Goal: Information Seeking & Learning: Learn about a topic

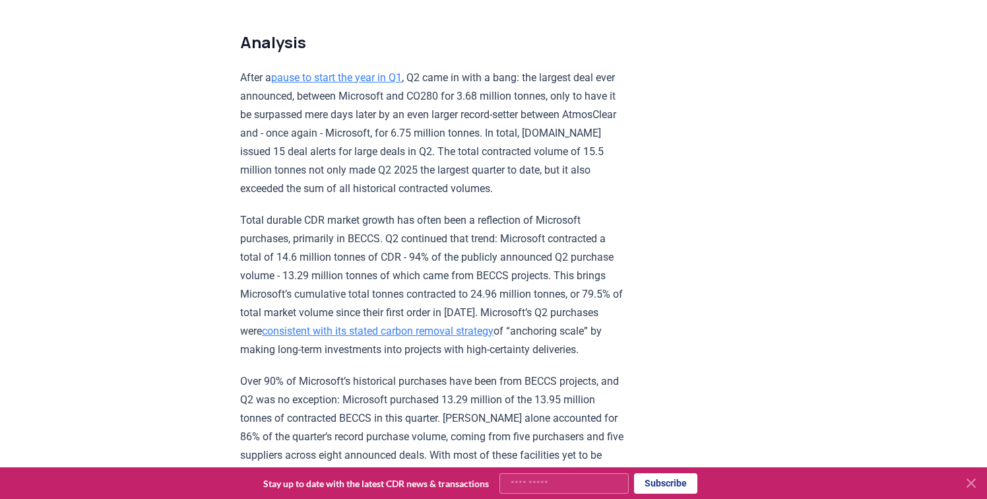
scroll to position [862, 0]
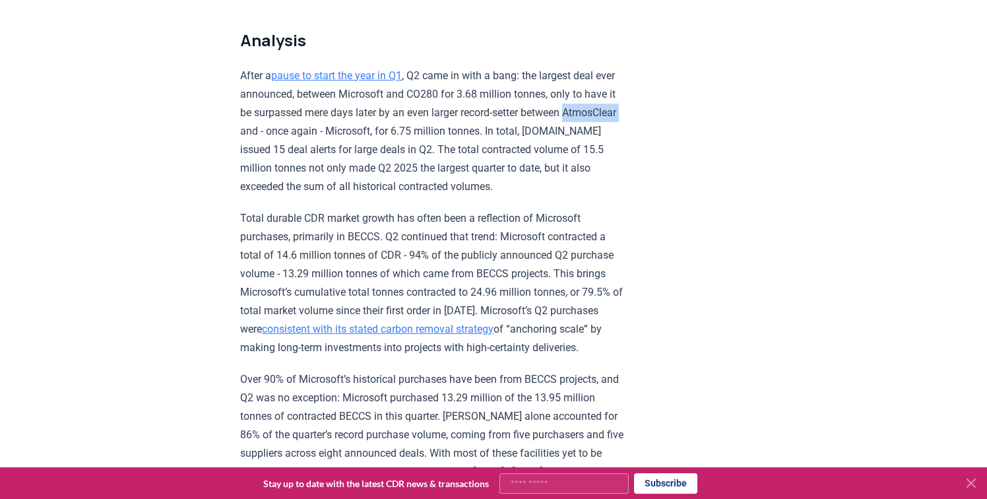
drag, startPoint x: 565, startPoint y: 109, endPoint x: 622, endPoint y: 109, distance: 56.7
click at [622, 109] on p "After a pause to start the year in Q1 , Q2 came in with a bang: the largest dea…" at bounding box center [433, 131] width 386 height 129
copy p "AtmosClear"
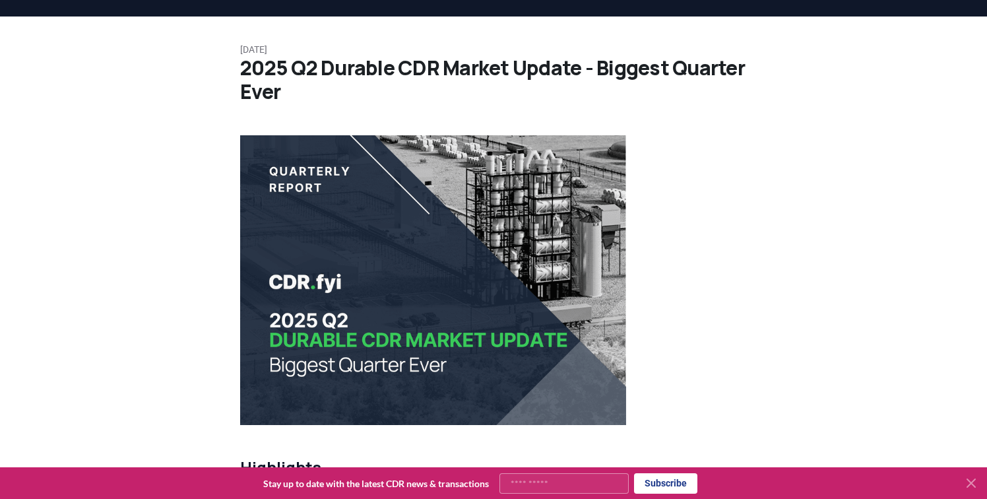
scroll to position [0, 0]
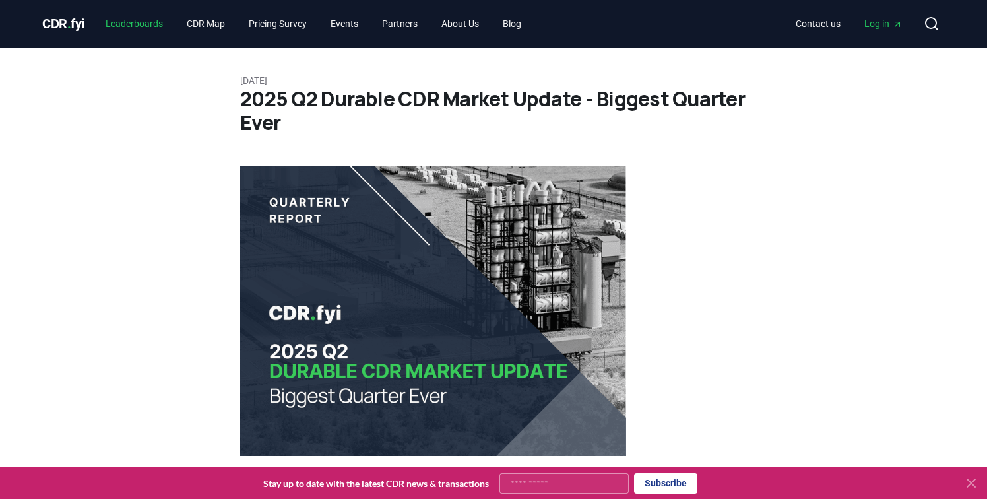
click at [144, 22] on link "Leaderboards" at bounding box center [134, 24] width 79 height 24
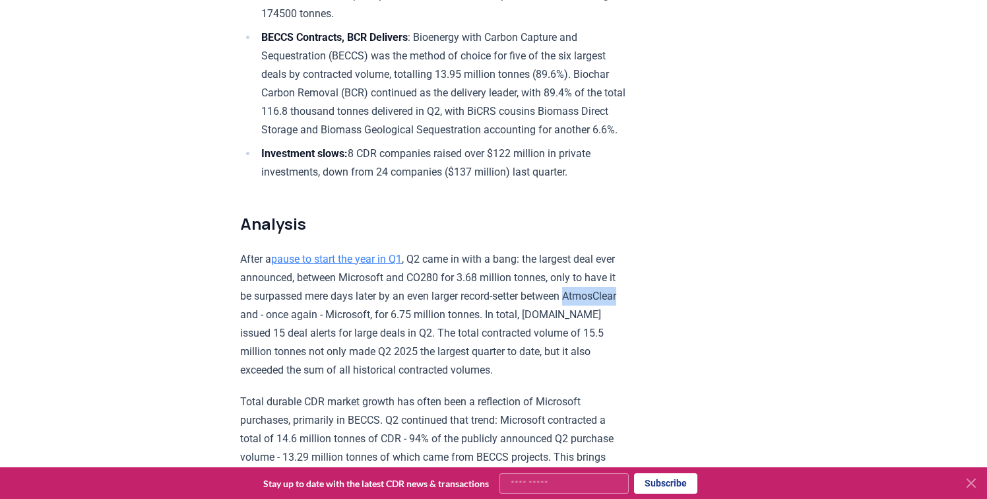
scroll to position [680, 0]
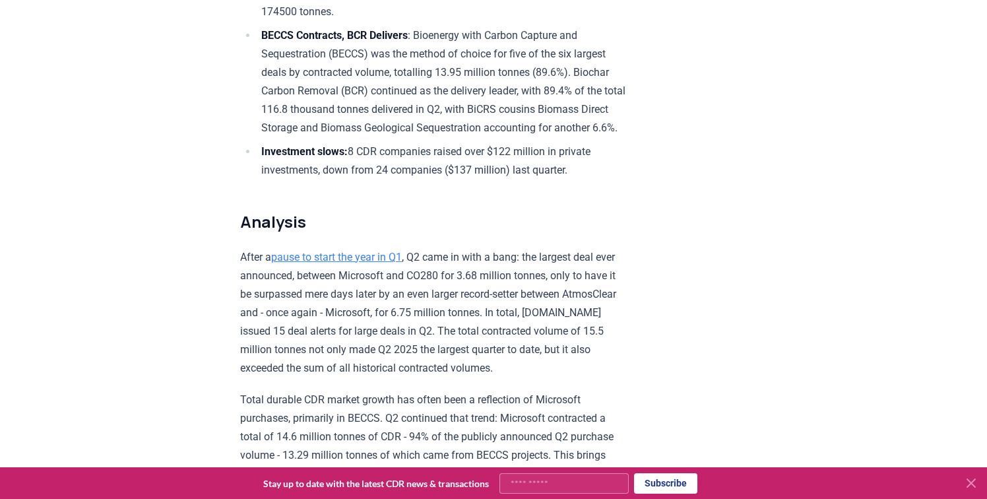
drag, startPoint x: 414, startPoint y: 276, endPoint x: 449, endPoint y: 276, distance: 34.3
click at [449, 276] on p "After a pause to start the year in Q1 , Q2 came in with a bang: the largest dea…" at bounding box center [433, 312] width 386 height 129
copy p "CO280"
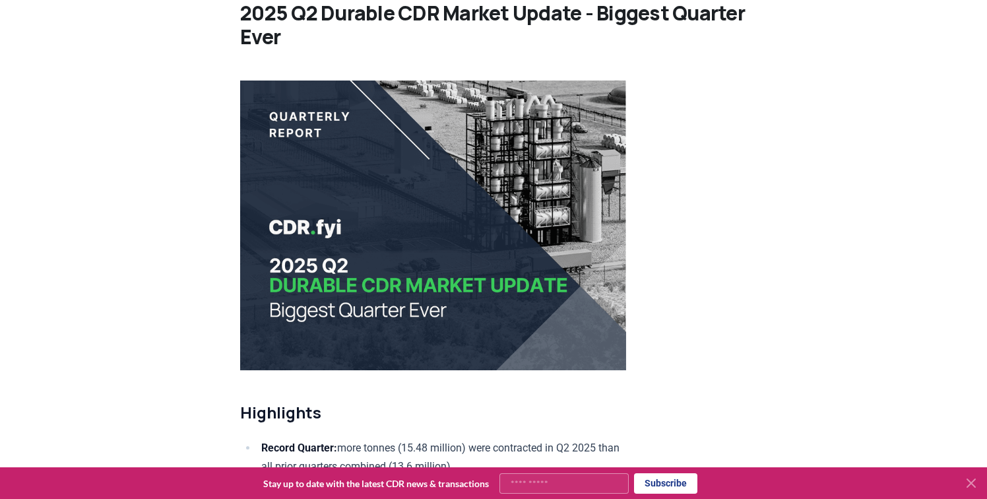
scroll to position [0, 0]
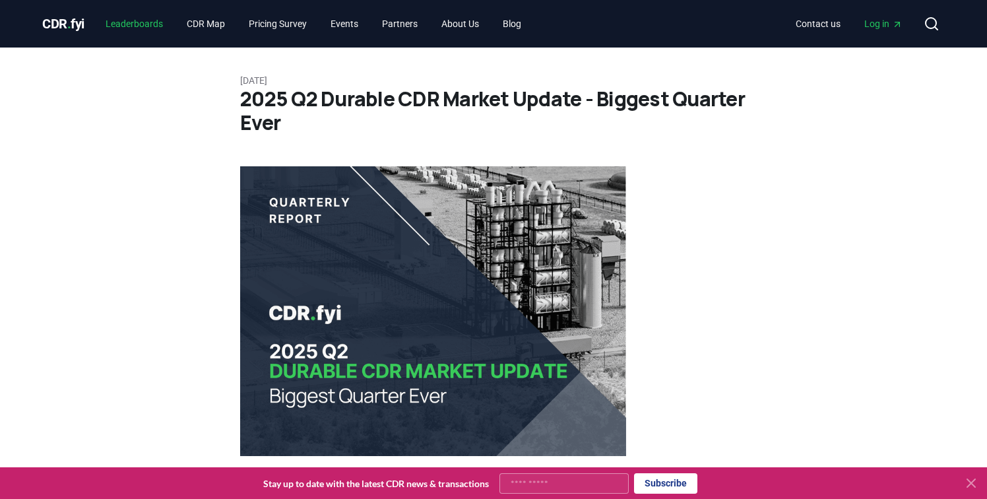
click at [149, 21] on link "Leaderboards" at bounding box center [134, 24] width 79 height 24
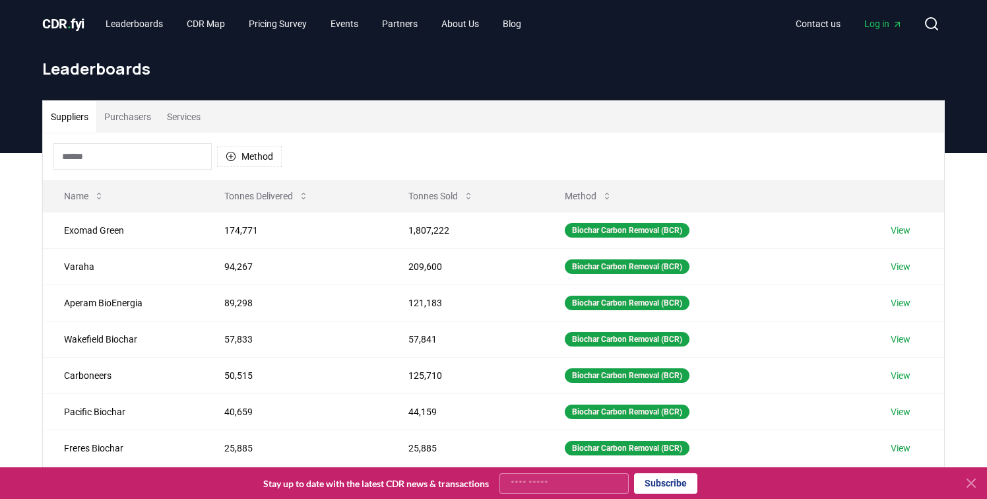
click at [137, 151] on input at bounding box center [132, 156] width 158 height 26
paste input "*****"
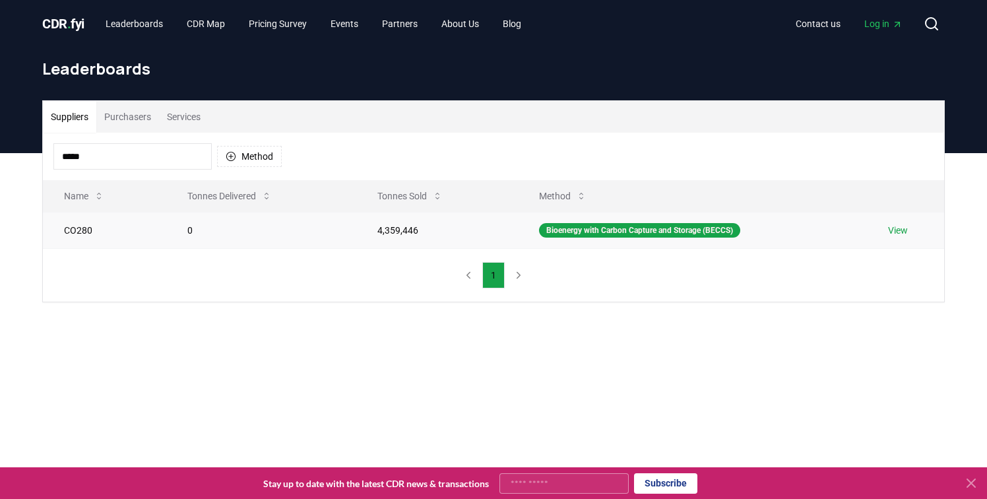
type input "*****"
click at [898, 230] on link "View" at bounding box center [898, 230] width 20 height 13
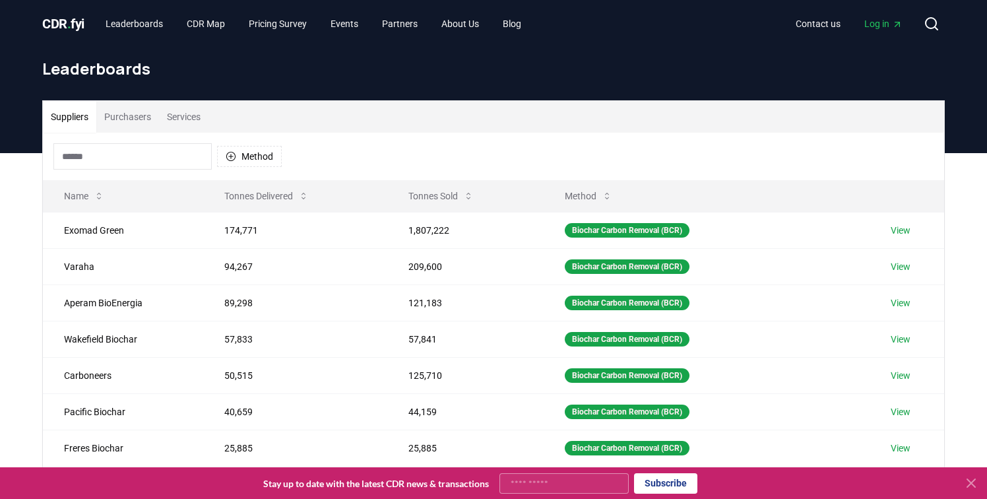
click at [124, 149] on input at bounding box center [132, 156] width 158 height 26
paste input "**********"
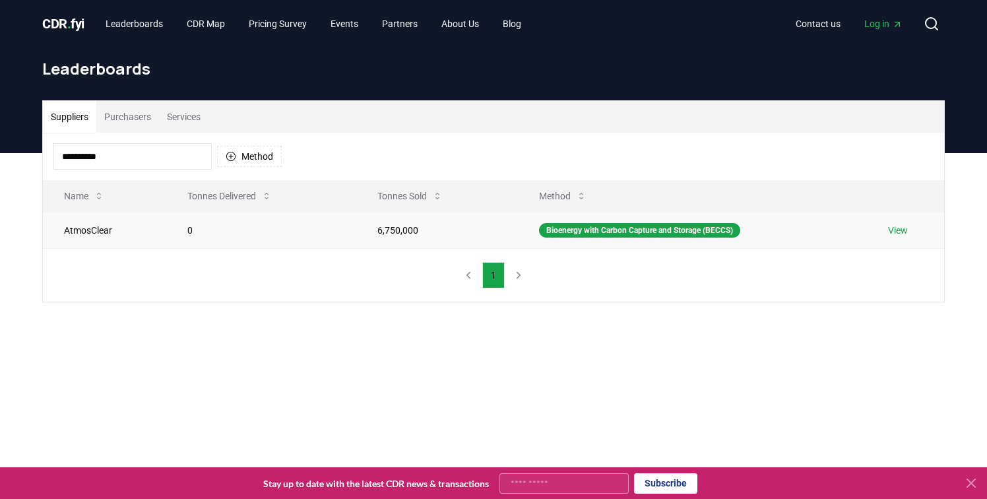
type input "**********"
click at [895, 232] on link "View" at bounding box center [898, 230] width 20 height 13
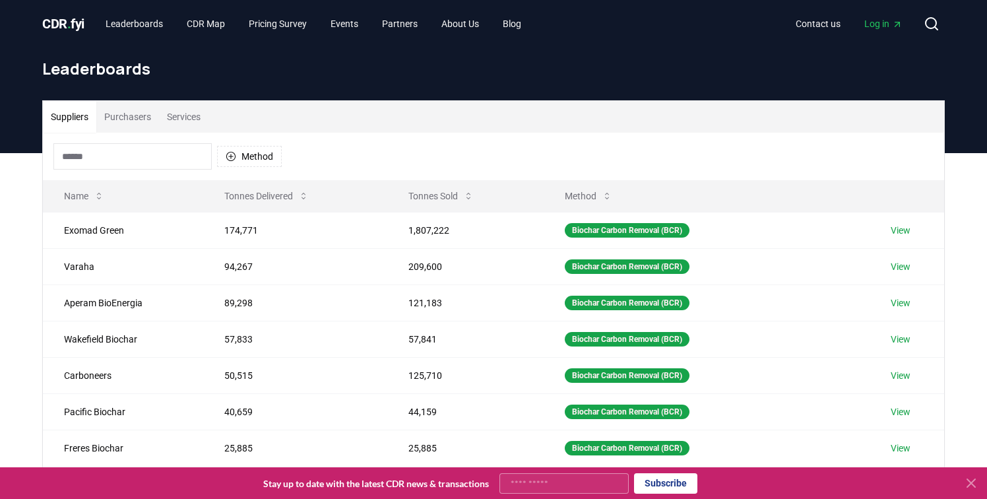
click at [119, 158] on input at bounding box center [132, 156] width 158 height 26
paste input "**********"
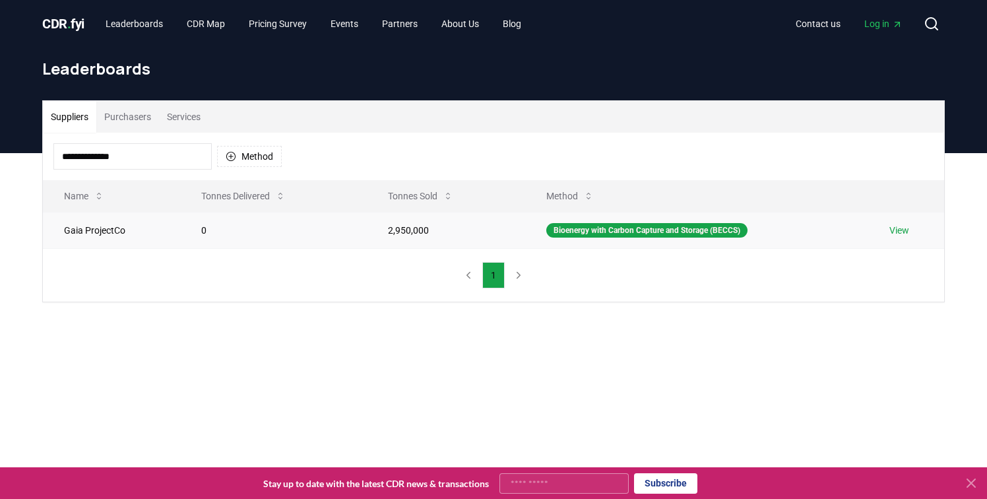
type input "**********"
click at [899, 228] on link "View" at bounding box center [899, 230] width 20 height 13
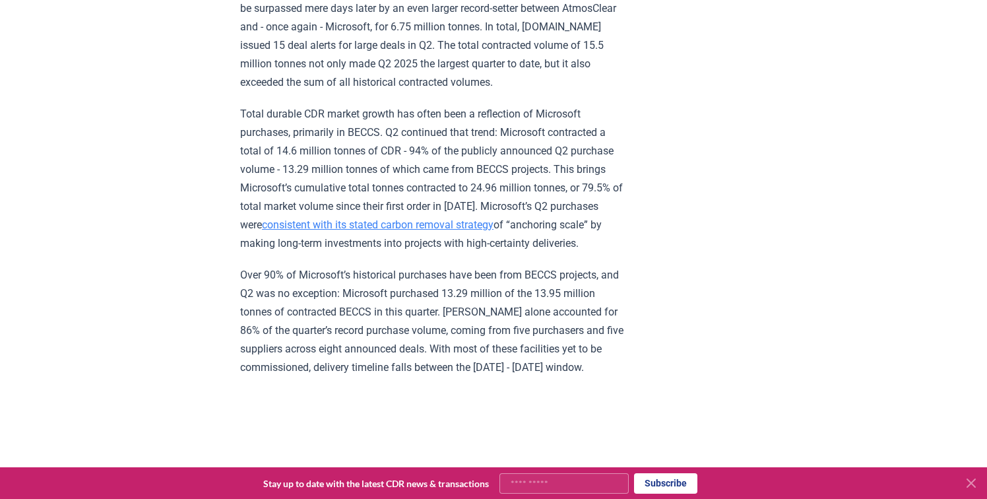
scroll to position [959, 0]
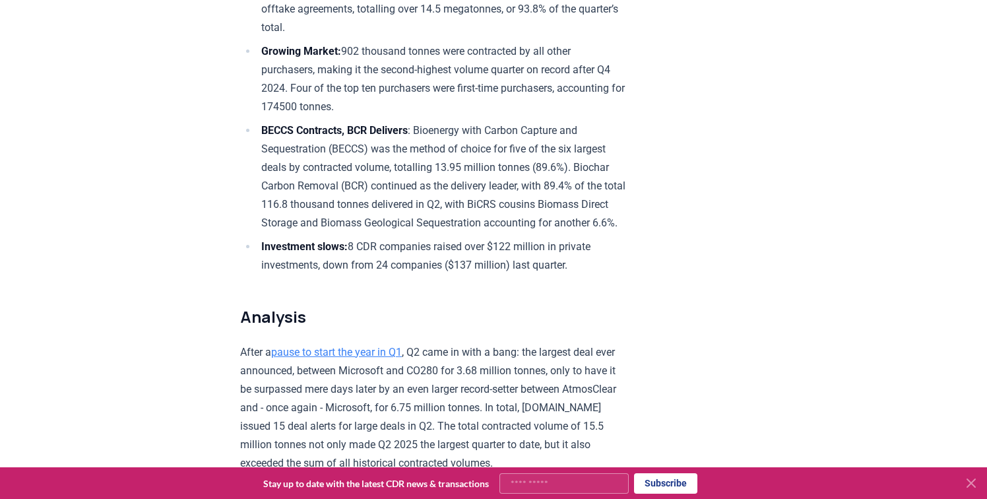
scroll to position [1, 0]
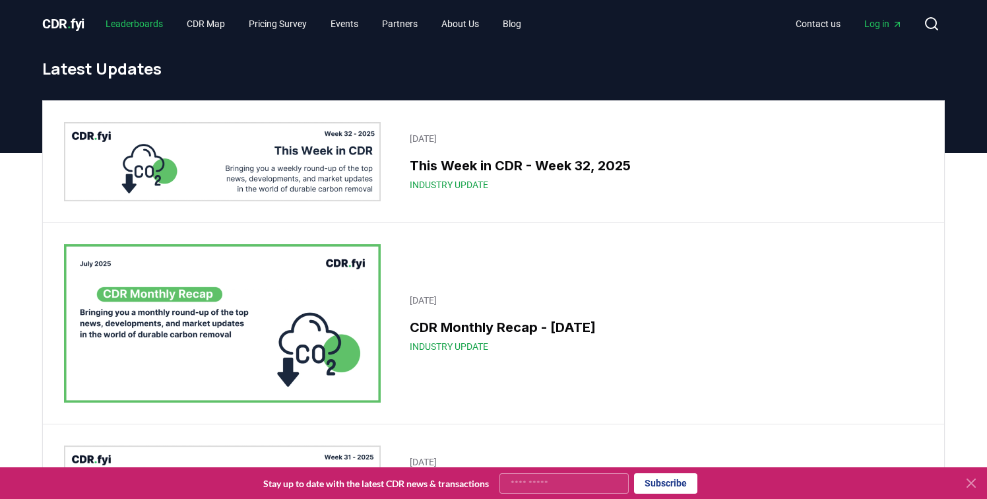
click at [148, 26] on link "Leaderboards" at bounding box center [134, 24] width 79 height 24
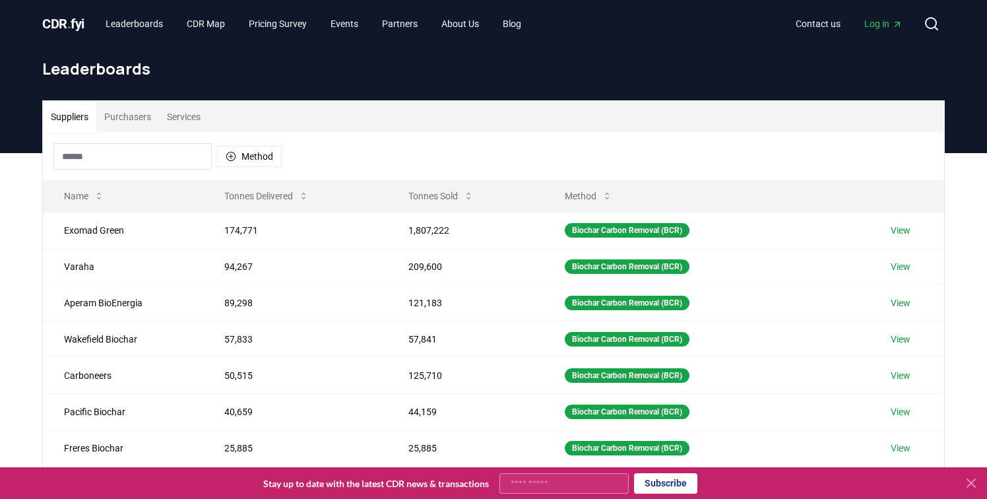
click at [133, 165] on input at bounding box center [132, 156] width 158 height 26
click at [142, 117] on button "Purchasers" at bounding box center [127, 117] width 63 height 32
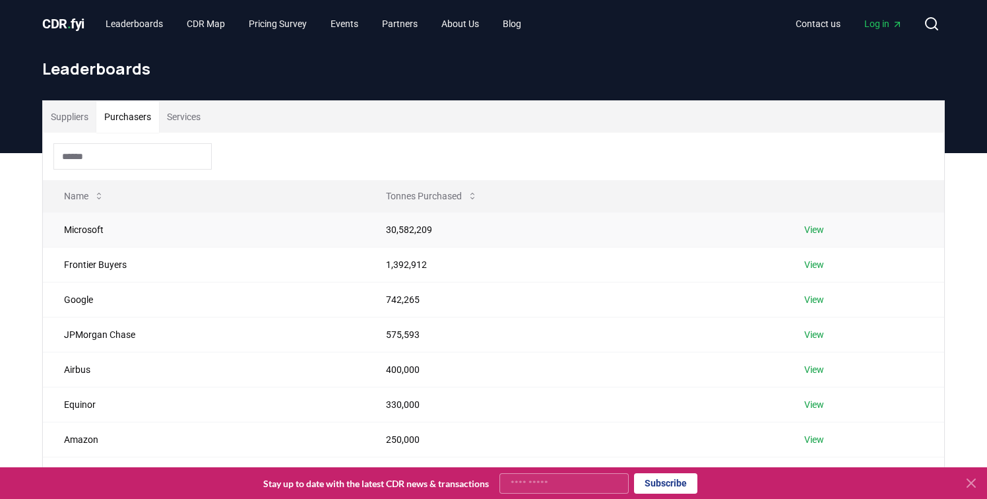
click at [810, 232] on link "View" at bounding box center [814, 229] width 20 height 13
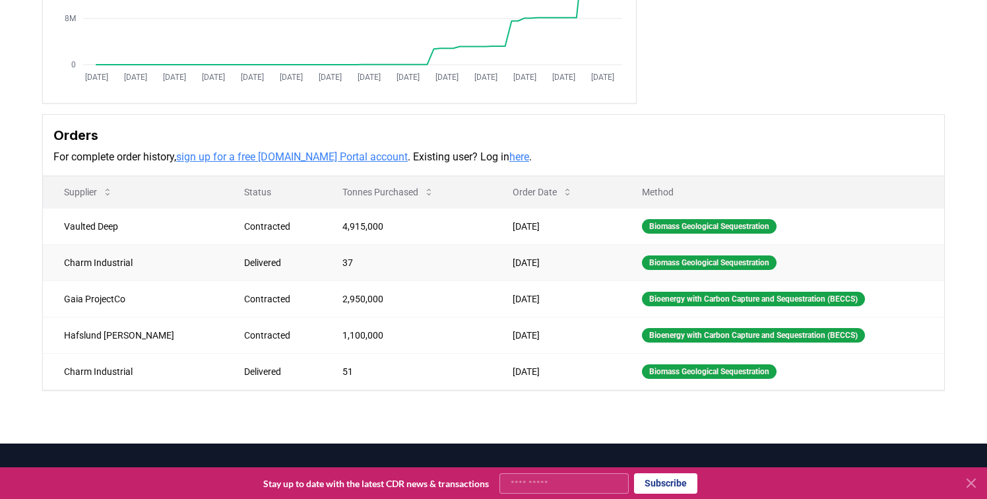
scroll to position [284, 0]
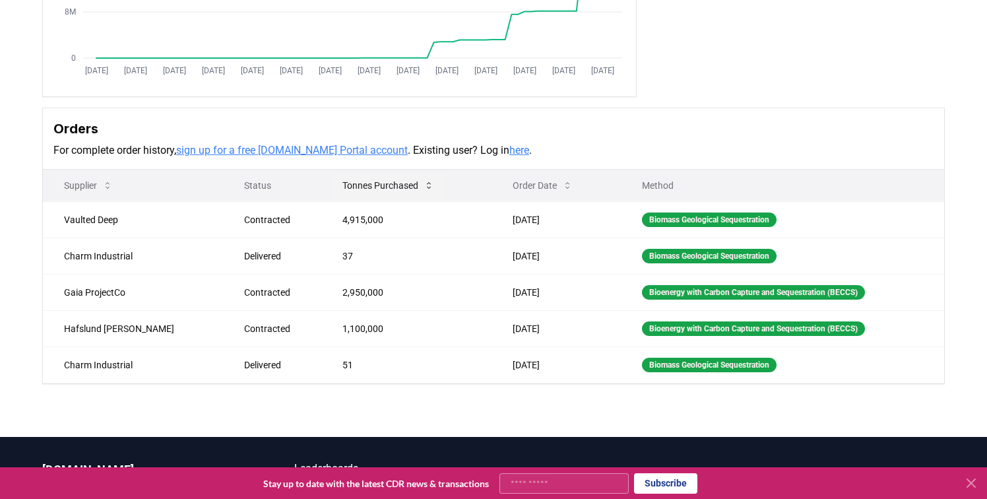
click at [360, 186] on button "Tonnes Purchased" at bounding box center [388, 185] width 113 height 26
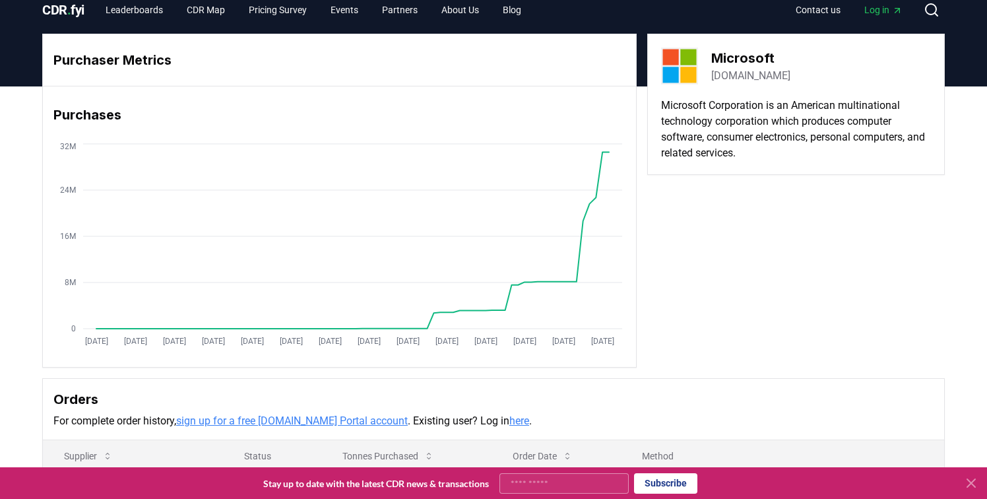
scroll to position [0, 0]
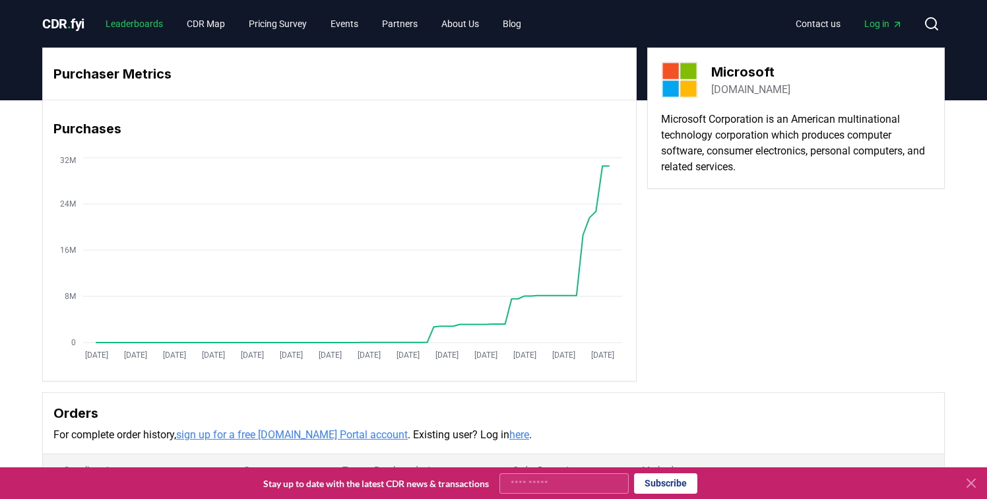
click at [149, 27] on link "Leaderboards" at bounding box center [134, 24] width 79 height 24
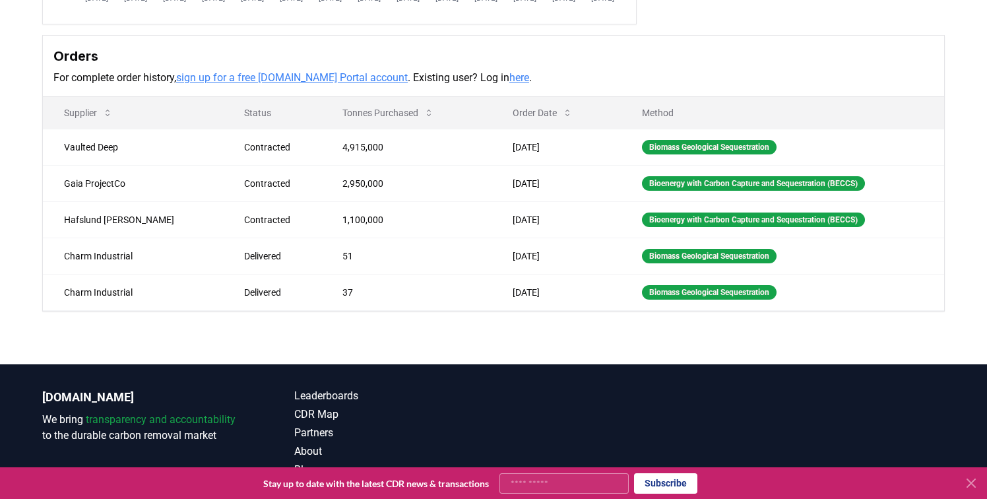
scroll to position [397, 0]
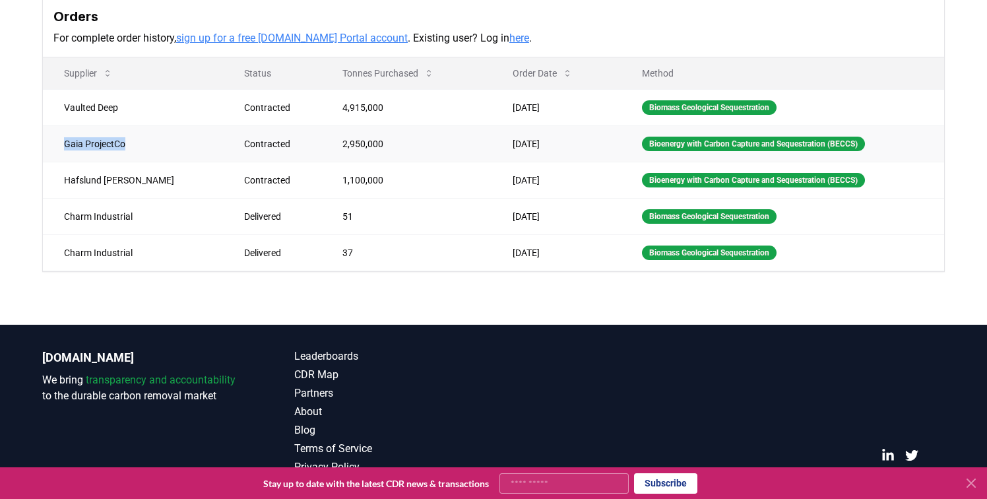
drag, startPoint x: 135, startPoint y: 143, endPoint x: 65, endPoint y: 145, distance: 70.0
click at [65, 145] on td "Gaia ProjectCo" at bounding box center [133, 143] width 180 height 36
copy td "Gaia ProjectCo"
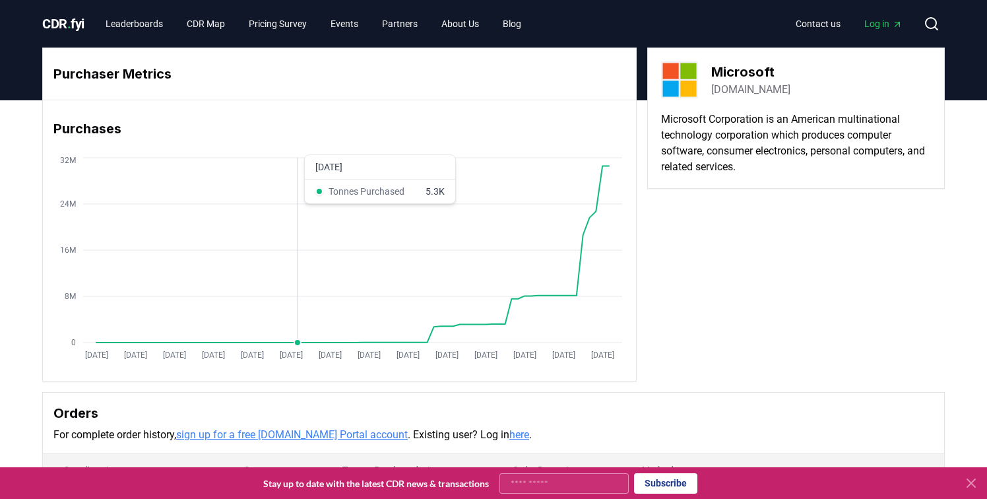
scroll to position [371, 0]
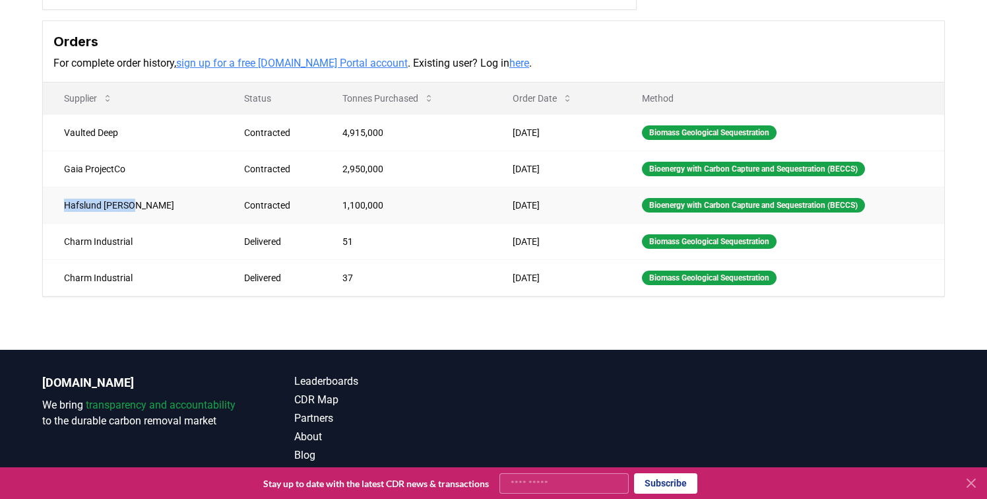
drag, startPoint x: 130, startPoint y: 206, endPoint x: 63, endPoint y: 205, distance: 66.6
click at [63, 205] on td "Hafslund Celsio" at bounding box center [133, 205] width 180 height 36
copy td "Hafslund Celsio"
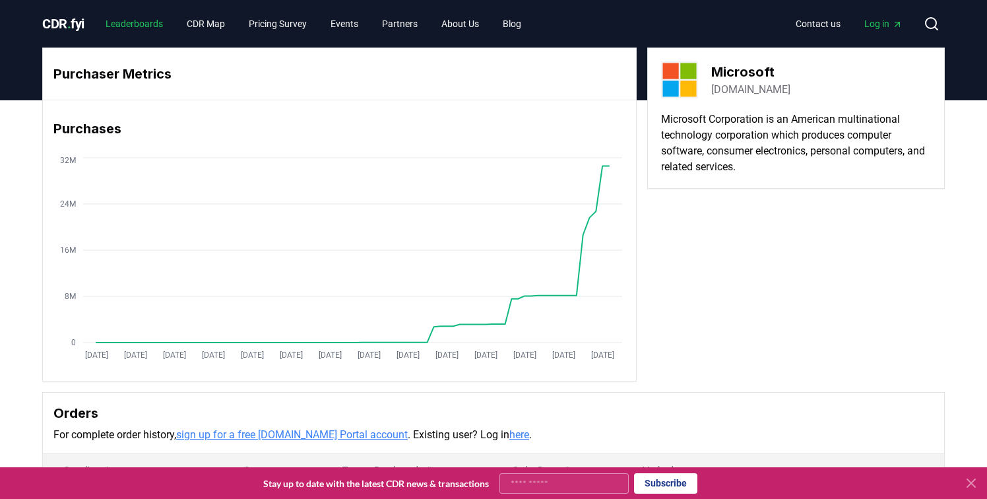
click at [133, 27] on link "Leaderboards" at bounding box center [134, 24] width 79 height 24
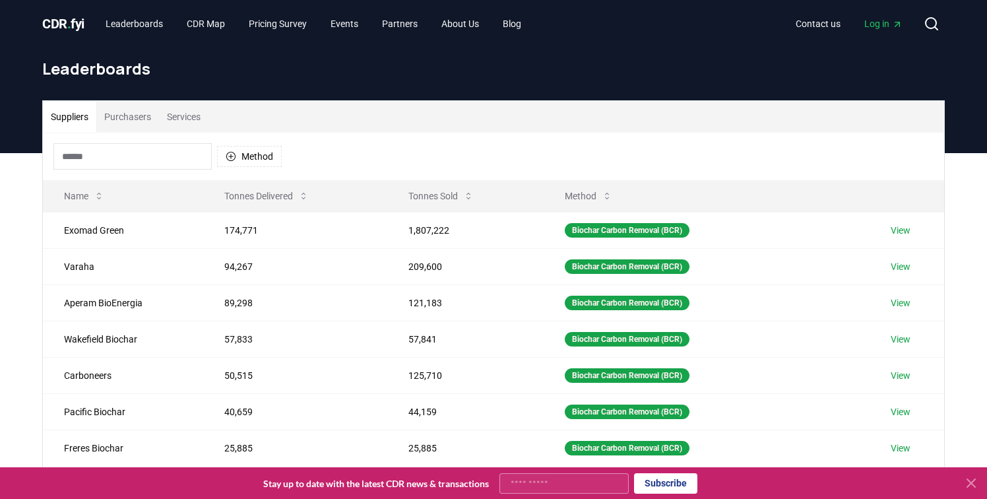
click at [164, 154] on input at bounding box center [132, 156] width 158 height 26
paste input "**********"
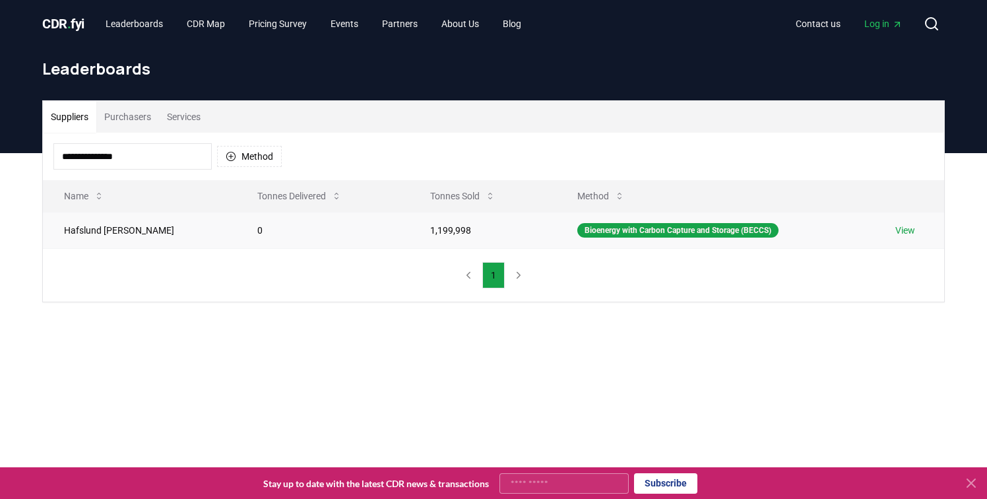
type input "**********"
click at [903, 230] on link "View" at bounding box center [905, 230] width 20 height 13
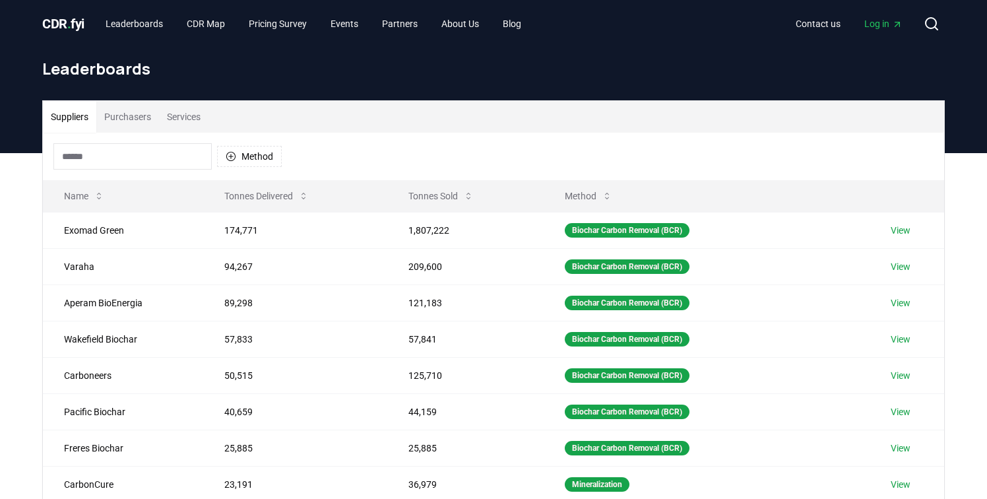
click at [148, 150] on input at bounding box center [132, 156] width 158 height 26
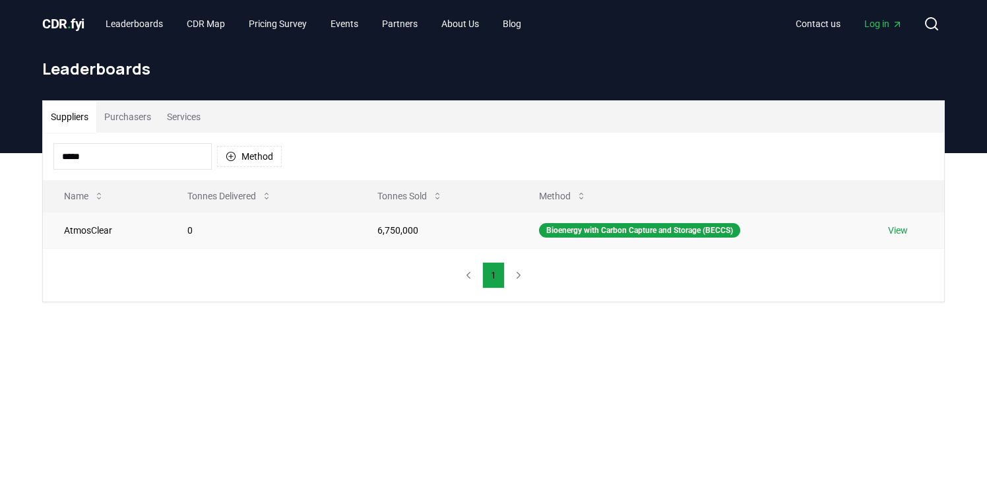
type input "*****"
click at [92, 222] on td "AtmosClear" at bounding box center [104, 230] width 123 height 36
click at [908, 233] on link "View" at bounding box center [898, 230] width 20 height 13
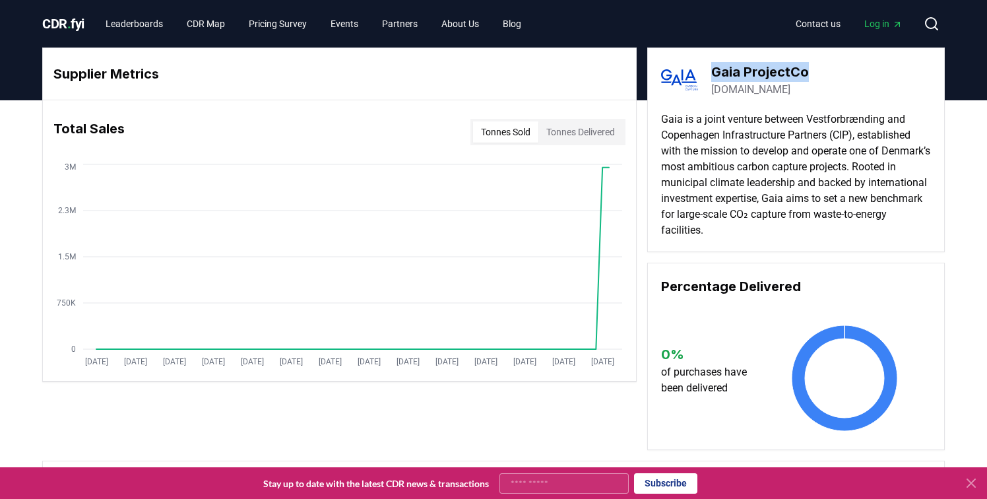
drag, startPoint x: 815, startPoint y: 78, endPoint x: 714, endPoint y: 77, distance: 101.0
click at [714, 77] on div "Gaia ProjectCo [DOMAIN_NAME]" at bounding box center [796, 79] width 270 height 37
copy h3 "Gaia ProjectCo"
click at [531, 27] on link "Blog" at bounding box center [512, 24] width 40 height 24
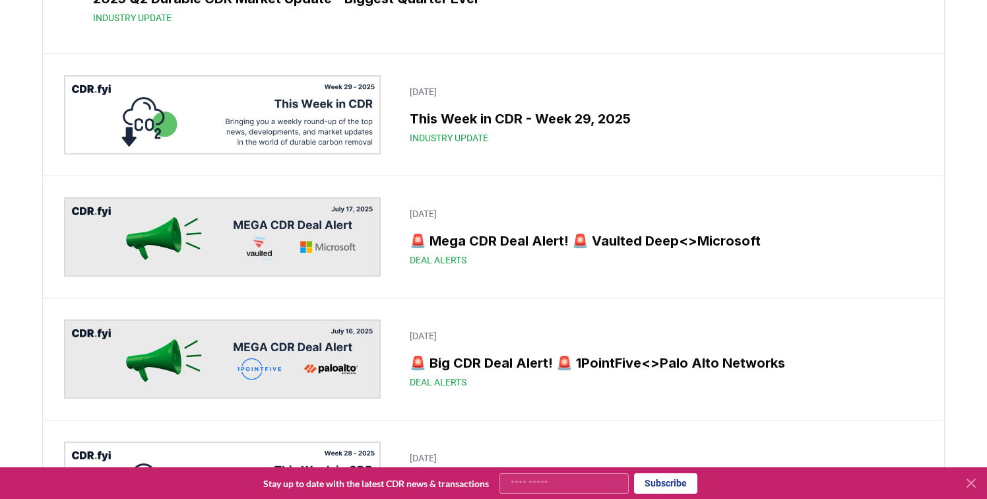
scroll to position [578, 0]
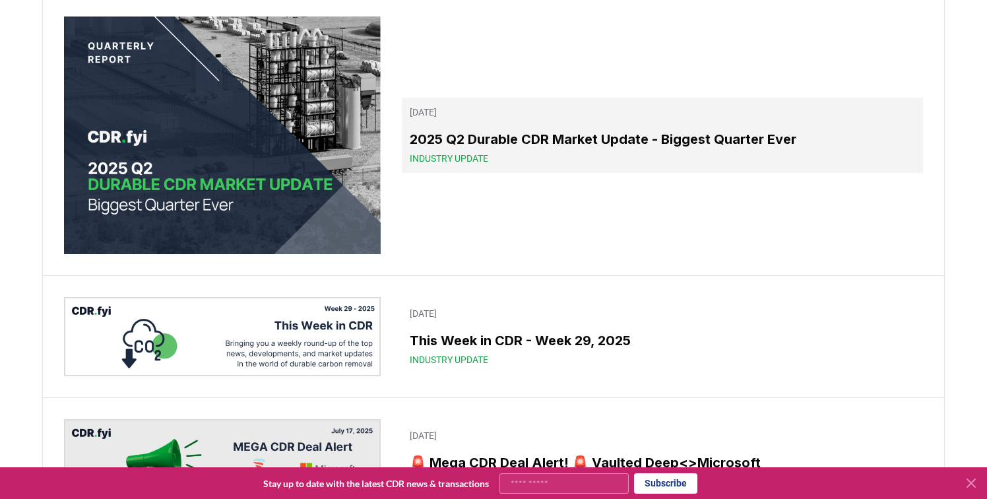
click at [611, 165] on div "Industry Update" at bounding box center [662, 158] width 505 height 13
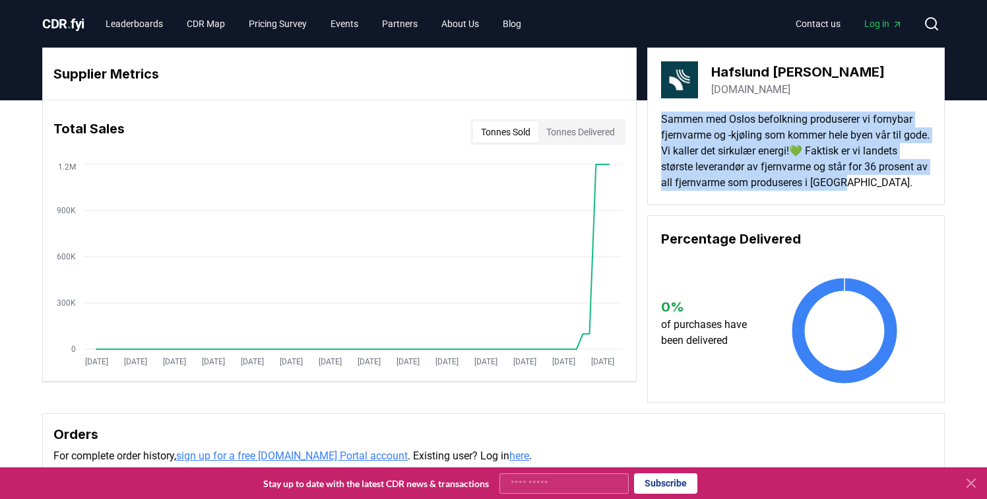
drag, startPoint x: 662, startPoint y: 120, endPoint x: 892, endPoint y: 195, distance: 241.6
click at [892, 195] on div "Hafslund [PERSON_NAME][DOMAIN_NAME] Sammen med Oslos befolkning produserer vi f…" at bounding box center [796, 126] width 298 height 157
copy p "Sammen med Oslos befolkning produserer vi fornybar fjernvarme og -kjøling som k…"
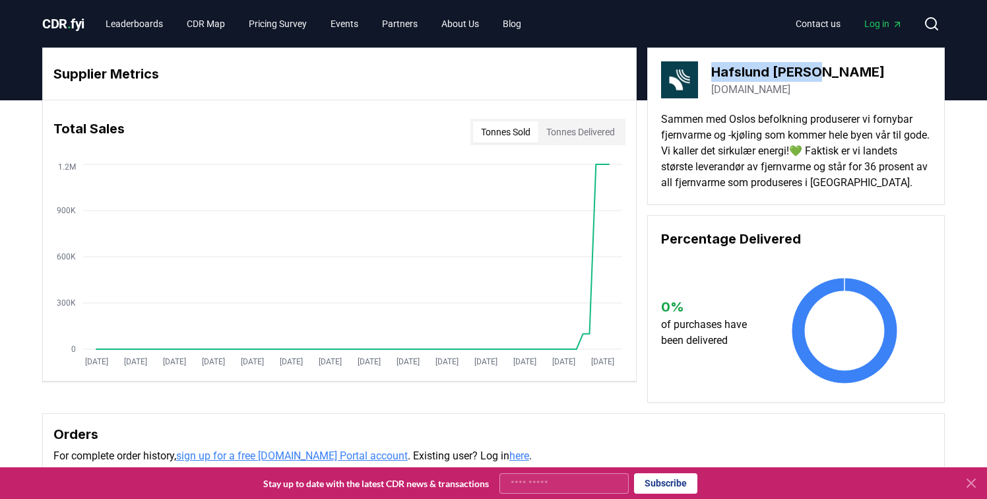
drag, startPoint x: 819, startPoint y: 74, endPoint x: 715, endPoint y: 71, distance: 103.6
click at [715, 71] on div "Hafslund [PERSON_NAME][DOMAIN_NAME]" at bounding box center [796, 79] width 270 height 37
copy h3 "Hafslund [PERSON_NAME]"
click at [150, 21] on link "Leaderboards" at bounding box center [134, 24] width 79 height 24
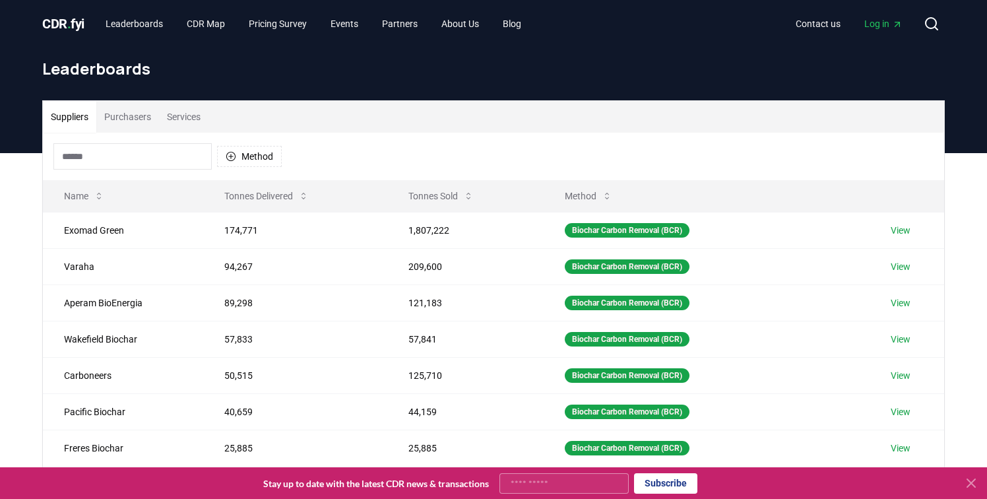
click at [138, 163] on input at bounding box center [132, 156] width 158 height 26
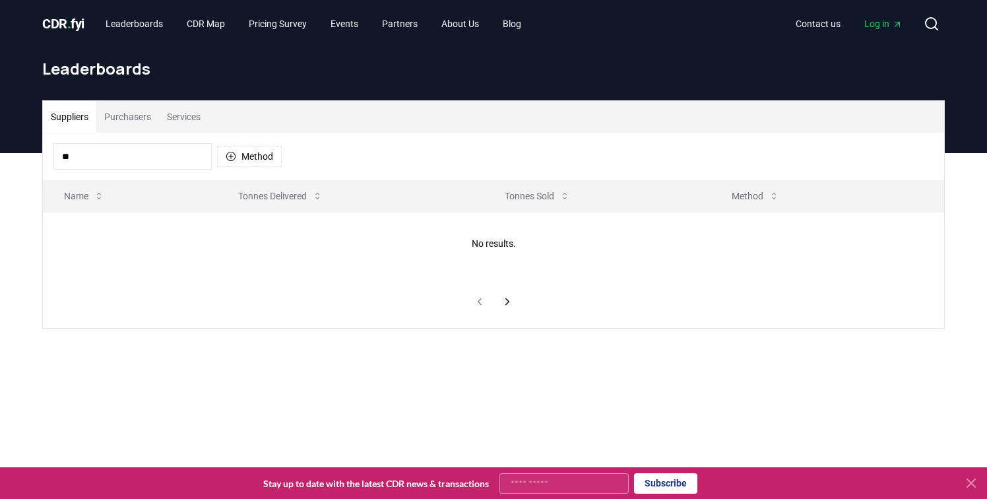
type input "*"
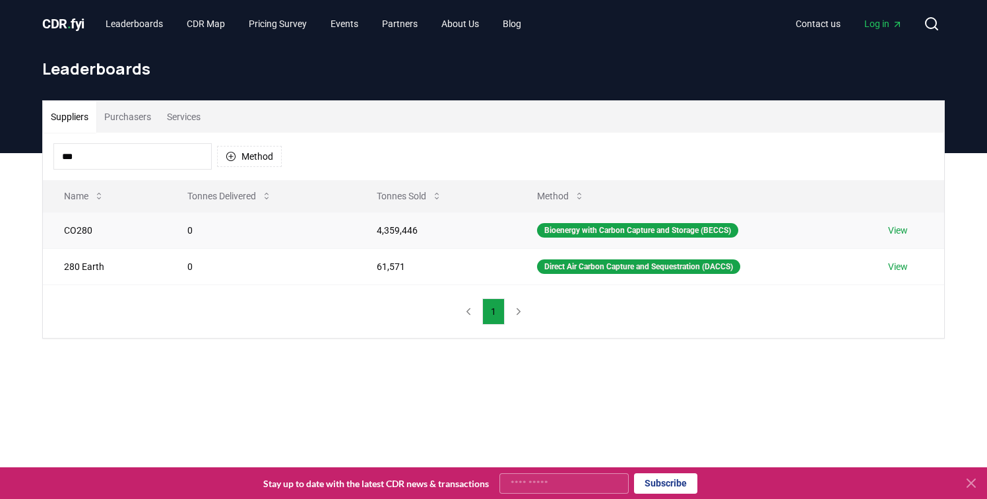
type input "***"
click at [903, 232] on link "View" at bounding box center [898, 230] width 20 height 13
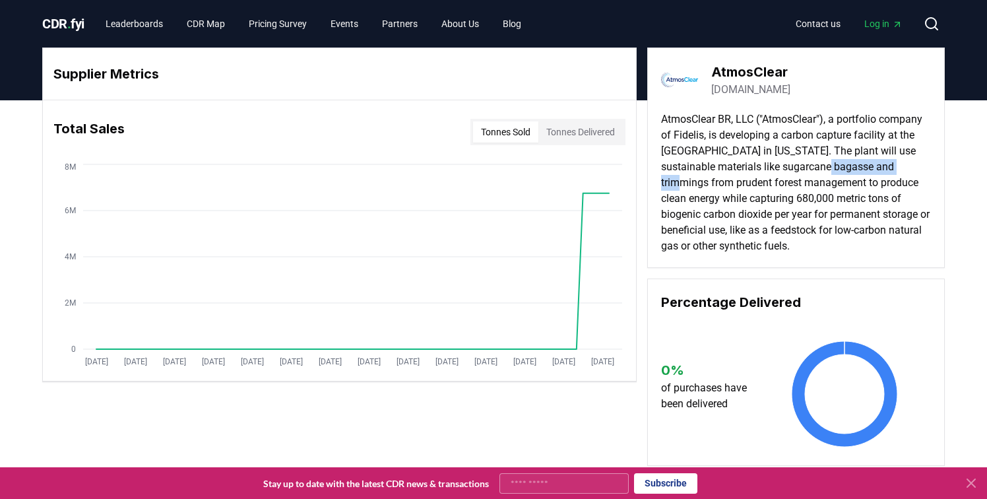
drag, startPoint x: 702, startPoint y: 184, endPoint x: 870, endPoint y: 170, distance: 168.8
click at [870, 170] on p "AtmosClear BR, LLC ("AtmosClear"), a portfolio company of Fidelis, is developin…" at bounding box center [796, 183] width 270 height 143
copy p "sugarcane bagasse"
